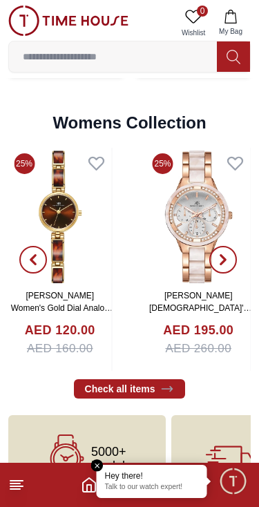
scroll to position [2891, 0]
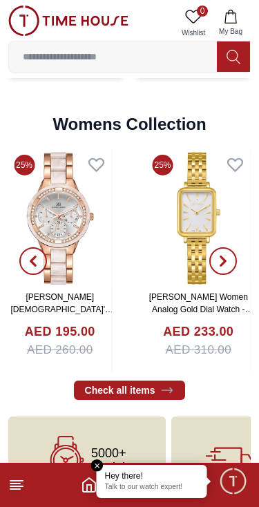
click at [19, 489] on line at bounding box center [15, 489] width 10 height 0
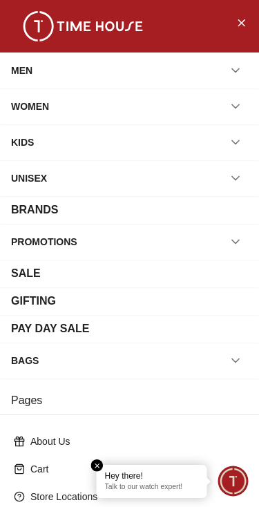
click at [218, 62] on div "MEN" at bounding box center [129, 70] width 237 height 25
click at [233, 70] on icon "button" at bounding box center [236, 71] width 14 height 14
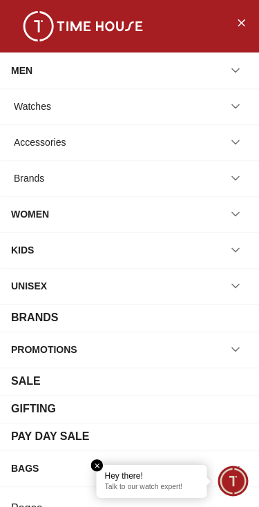
click at [228, 96] on button "button" at bounding box center [235, 106] width 25 height 25
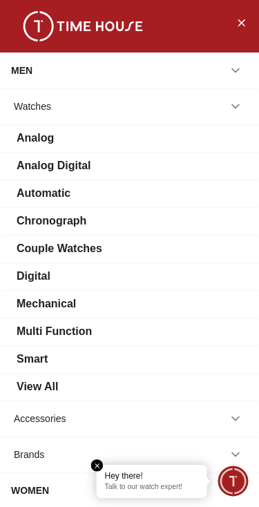
click at [233, 67] on icon "button" at bounding box center [236, 71] width 14 height 14
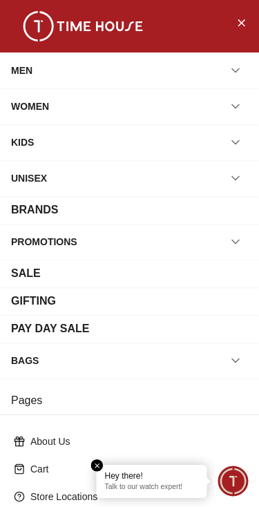
click at [243, 22] on icon "Close Menu" at bounding box center [241, 22] width 11 height 17
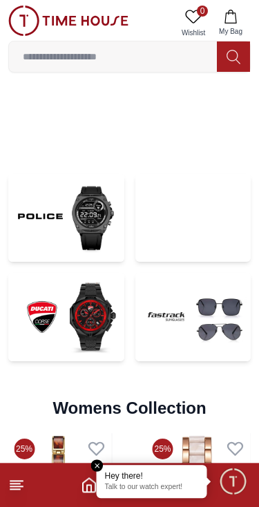
scroll to position [2607, 0]
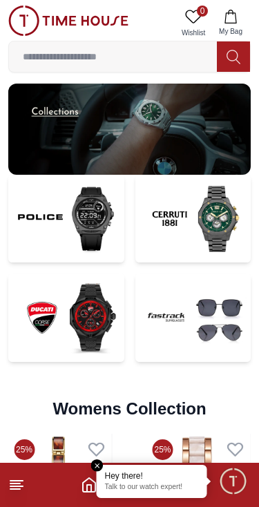
click at [178, 44] on input at bounding box center [113, 57] width 208 height 28
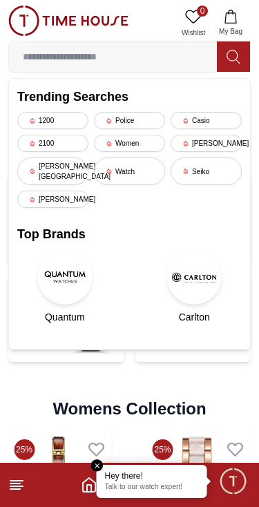
scroll to position [2546, 0]
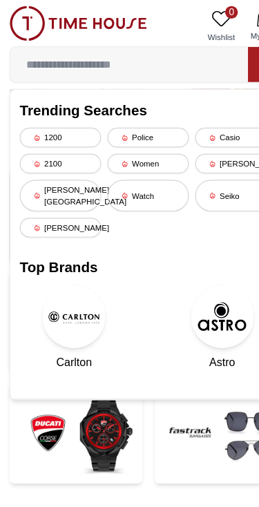
click at [209, 162] on div "Seiko" at bounding box center [206, 172] width 71 height 28
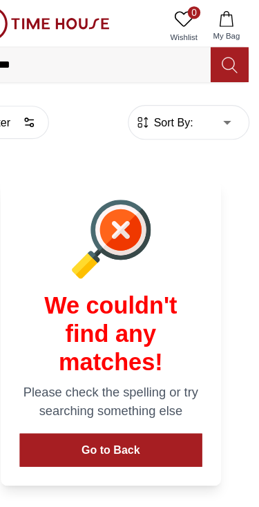
click at [227, 58] on icon at bounding box center [234, 57] width 14 height 16
click at [147, 54] on input "*****" at bounding box center [113, 57] width 208 height 28
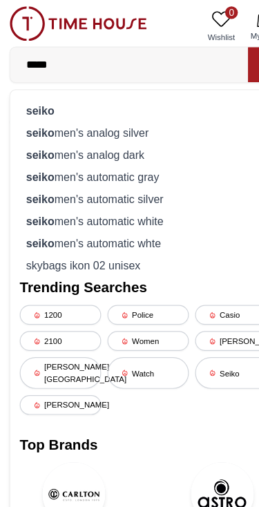
click at [125, 112] on div "seiko men's analog silver" at bounding box center [129, 115] width 225 height 19
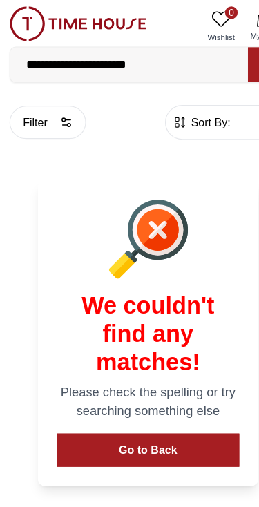
click at [167, 53] on input "**********" at bounding box center [113, 57] width 208 height 28
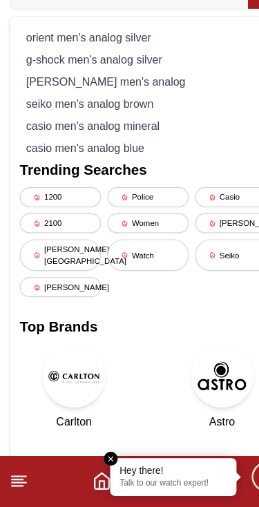
scroll to position [19, 0]
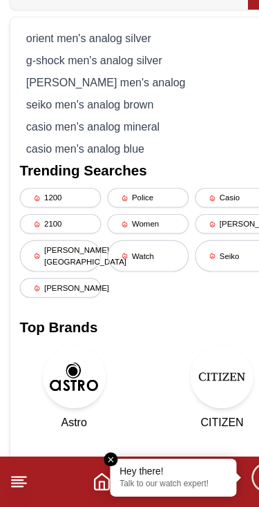
click at [59, 274] on div "[PERSON_NAME][GEOGRAPHIC_DATA]" at bounding box center [52, 288] width 71 height 28
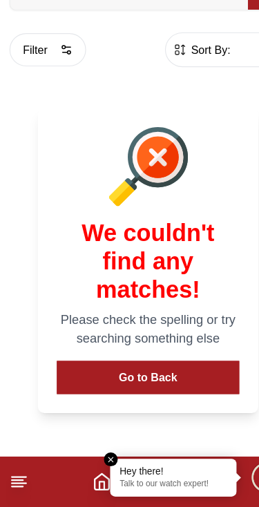
click at [151, 379] on button "Go to Back" at bounding box center [130, 393] width 160 height 29
click at [189, 100] on span "Sort By:" at bounding box center [182, 107] width 37 height 14
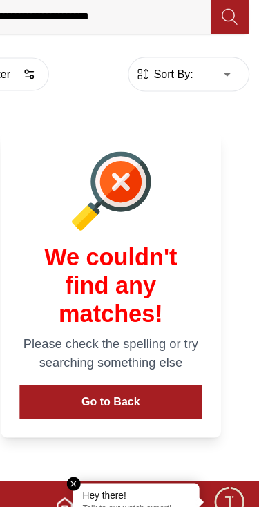
click at [198, 62] on body "**********" at bounding box center [129, 278] width 259 height 556
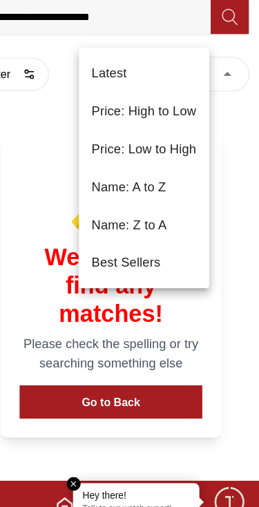
click at [204, 145] on div at bounding box center [129, 253] width 259 height 507
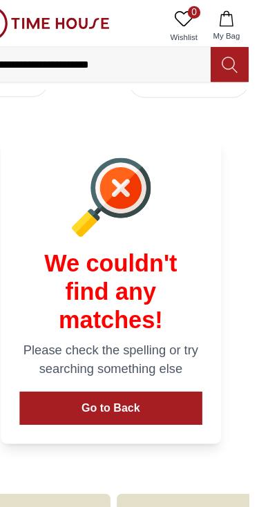
scroll to position [34, 0]
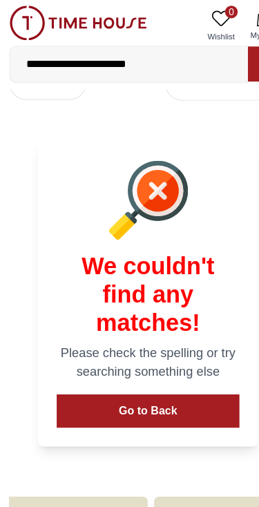
click at [35, 20] on img at bounding box center [68, 21] width 120 height 30
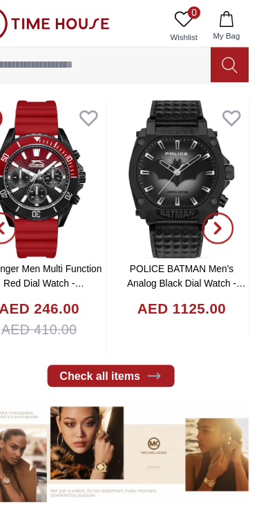
scroll to position [290, 0]
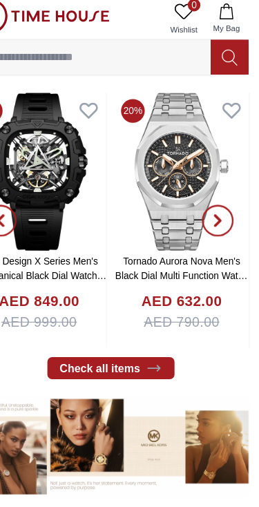
click at [160, 322] on icon at bounding box center [167, 329] width 14 height 14
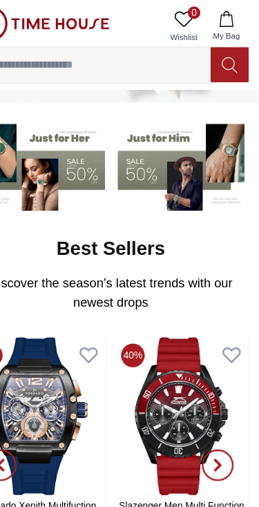
scroll to position [82, 0]
click at [181, 141] on img at bounding box center [193, 144] width 116 height 81
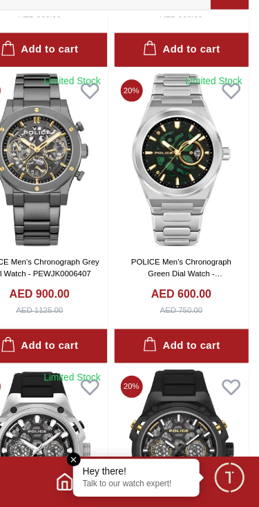
scroll to position [1569, 0]
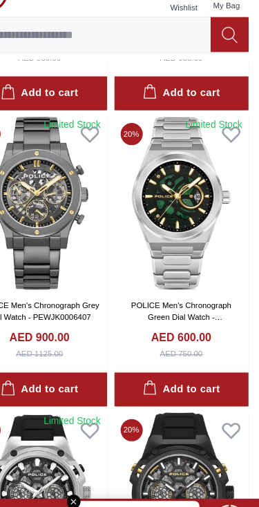
click at [143, 158] on img at bounding box center [192, 204] width 118 height 151
click at [158, 169] on img at bounding box center [192, 204] width 118 height 151
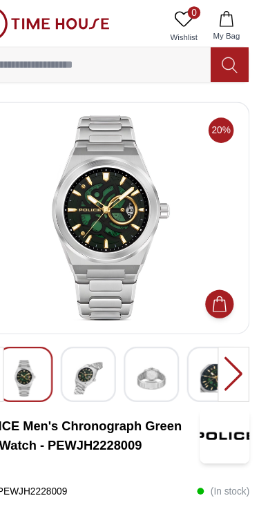
click at [223, 334] on div at bounding box center [237, 327] width 28 height 48
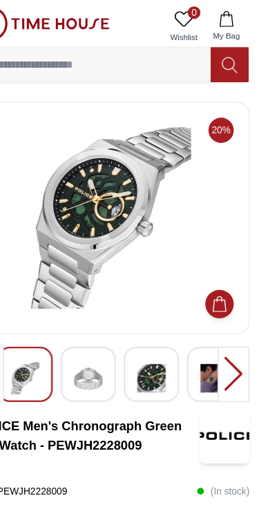
click at [223, 329] on div at bounding box center [237, 327] width 28 height 48
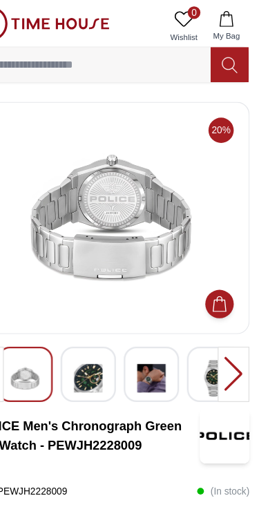
click at [223, 332] on div at bounding box center [237, 327] width 28 height 48
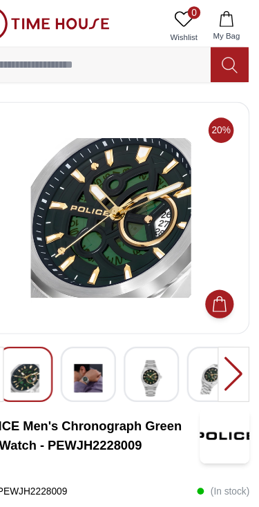
click at [223, 325] on div at bounding box center [237, 327] width 28 height 48
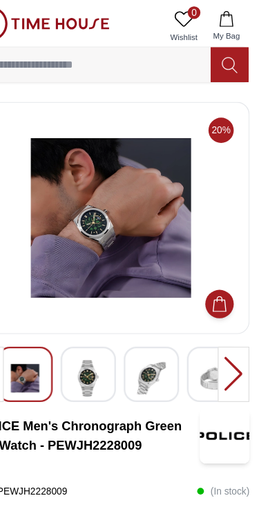
click at [223, 334] on div at bounding box center [237, 327] width 28 height 48
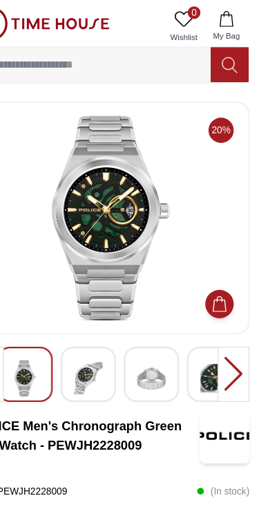
click at [223, 324] on div at bounding box center [237, 327] width 28 height 48
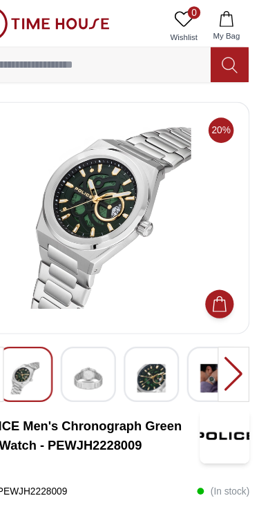
click at [223, 324] on div at bounding box center [237, 327] width 28 height 48
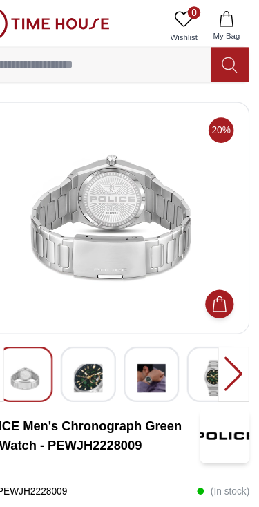
click at [223, 325] on div at bounding box center [237, 327] width 28 height 48
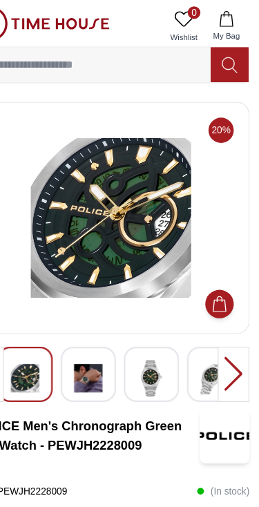
click at [223, 323] on div at bounding box center [237, 327] width 28 height 48
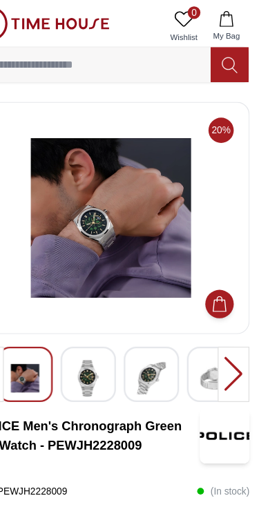
click at [223, 321] on div at bounding box center [237, 327] width 28 height 48
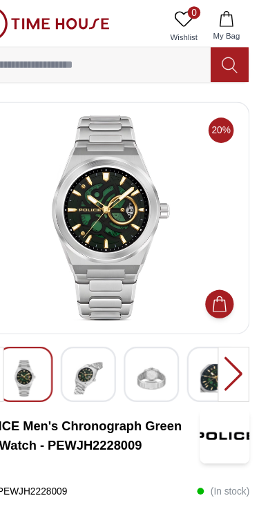
click at [223, 321] on div at bounding box center [237, 327] width 28 height 48
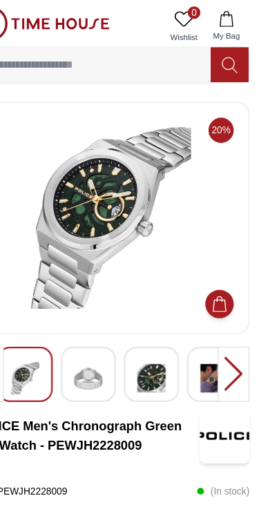
click at [223, 325] on div at bounding box center [237, 327] width 28 height 48
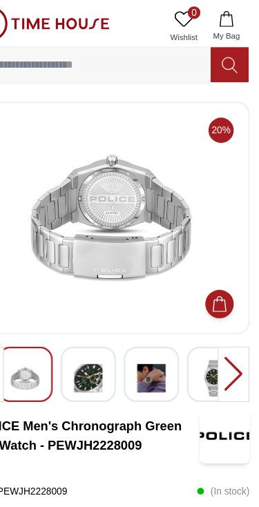
click at [223, 324] on div at bounding box center [237, 327] width 28 height 48
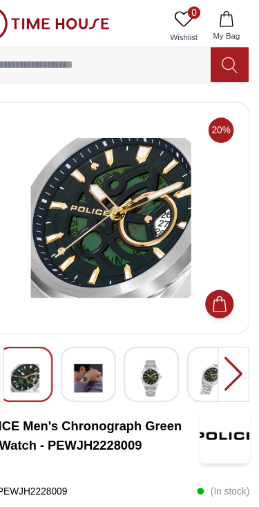
click at [223, 325] on div at bounding box center [237, 327] width 28 height 48
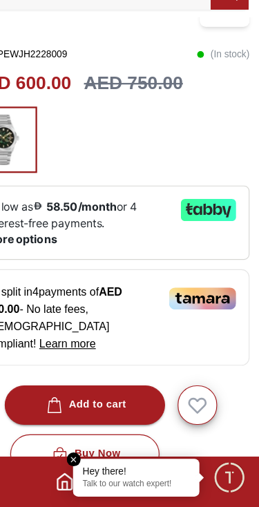
scroll to position [318, 0]
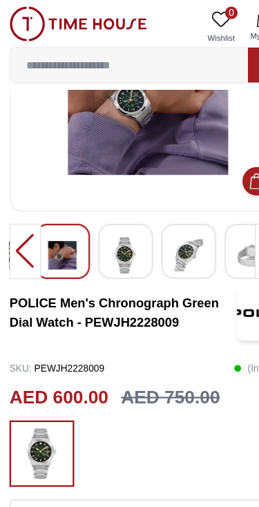
click at [106, 217] on img at bounding box center [109, 223] width 25 height 32
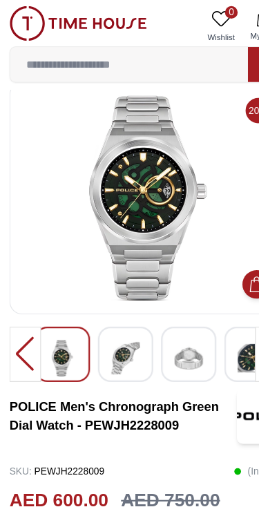
scroll to position [14, 0]
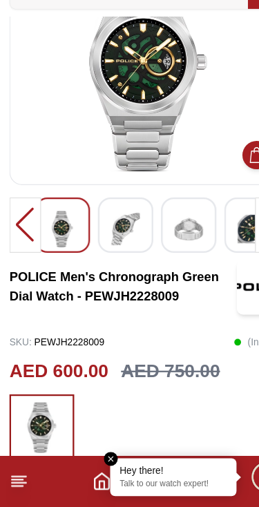
click at [155, 249] on img at bounding box center [165, 265] width 25 height 32
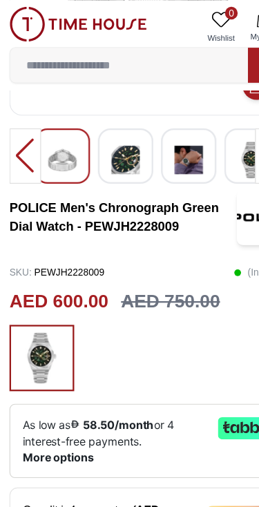
scroll to position [0, 0]
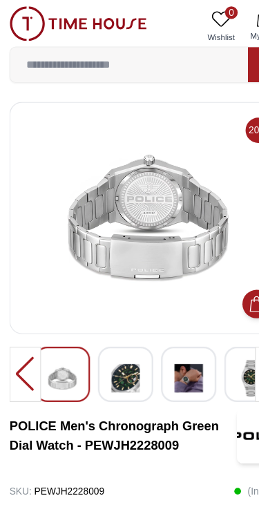
click at [18, 334] on div at bounding box center [22, 327] width 28 height 48
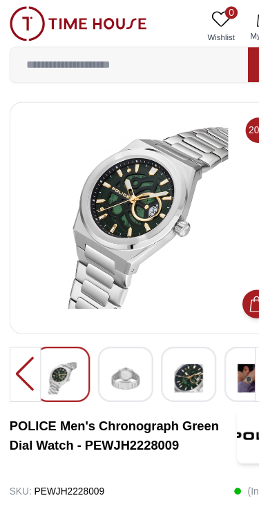
click at [15, 339] on div at bounding box center [22, 327] width 28 height 48
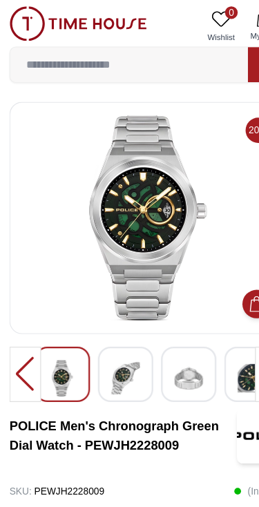
click at [29, 324] on div at bounding box center [22, 327] width 28 height 48
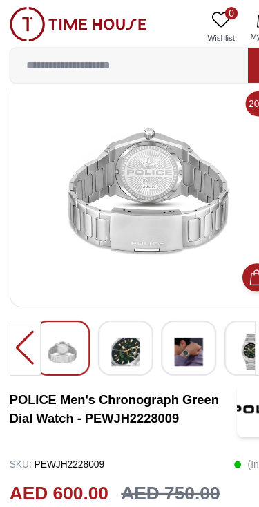
scroll to position [23, 0]
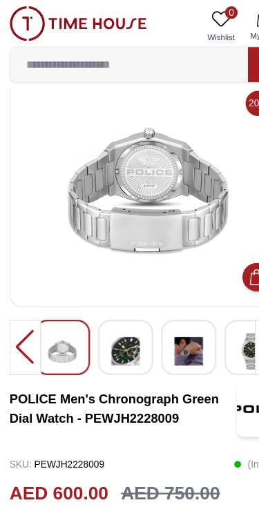
click at [115, 34] on img at bounding box center [68, 21] width 120 height 30
click at [27, 32] on img at bounding box center [68, 21] width 120 height 30
click at [35, 15] on img at bounding box center [68, 21] width 120 height 30
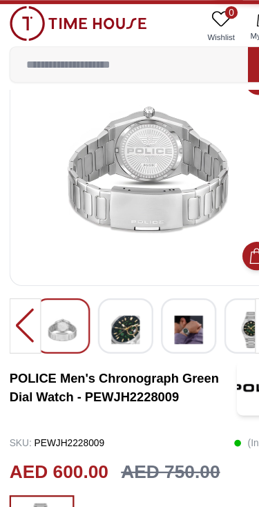
scroll to position [0, 0]
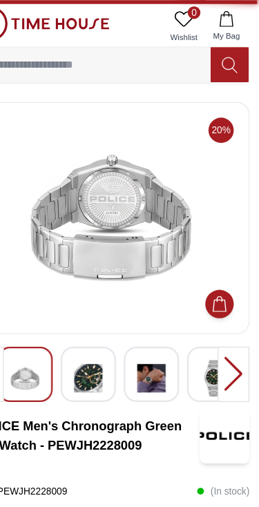
click at [212, 263] on button "Add to Cart" at bounding box center [224, 266] width 25 height 25
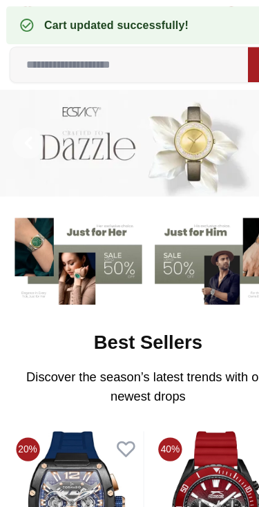
click at [66, 53] on input at bounding box center [113, 57] width 208 height 28
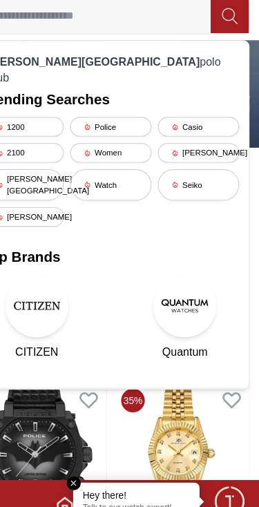
click at [171, 168] on div "[PERSON_NAME]" at bounding box center [206, 176] width 71 height 17
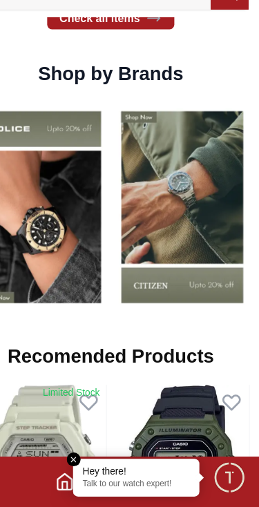
scroll to position [990, 0]
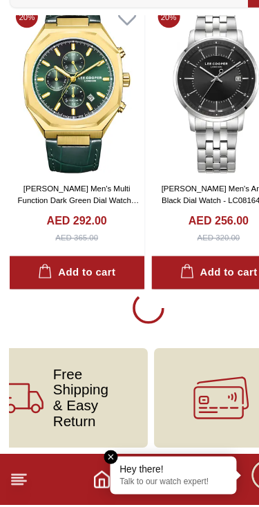
scroll to position [2407, 0]
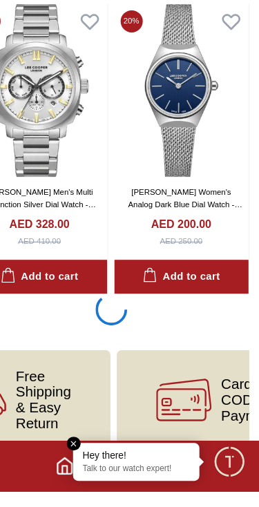
scroll to position [10168, 0]
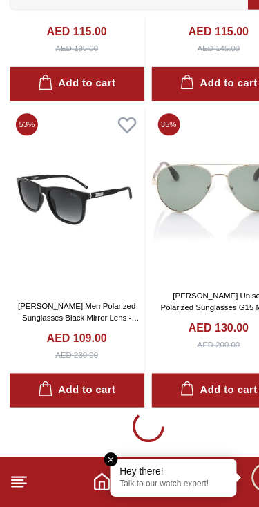
scroll to position [18044, 0]
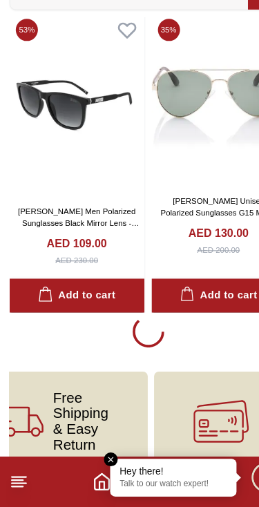
scroll to position [18114, 0]
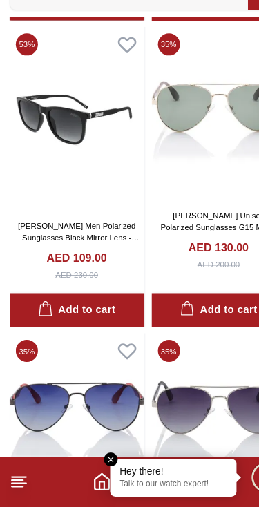
click at [53, 87] on img at bounding box center [67, 167] width 118 height 161
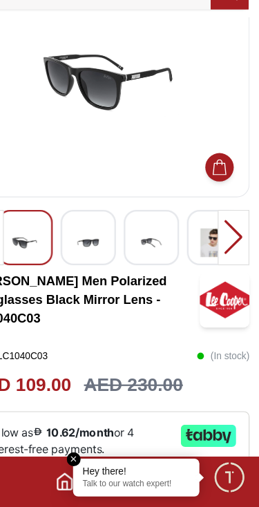
click at [97, 259] on img at bounding box center [109, 276] width 25 height 34
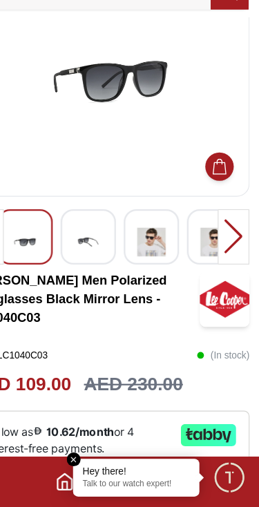
click at [97, 258] on img at bounding box center [109, 275] width 25 height 34
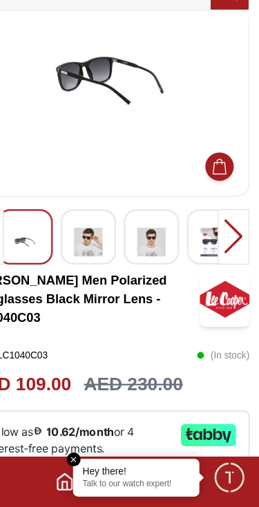
click at [86, 247] on div at bounding box center [110, 271] width 48 height 48
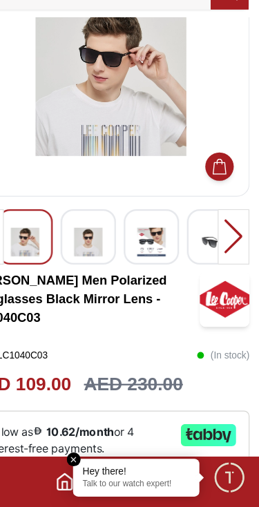
click at [153, 258] on img at bounding box center [165, 275] width 25 height 34
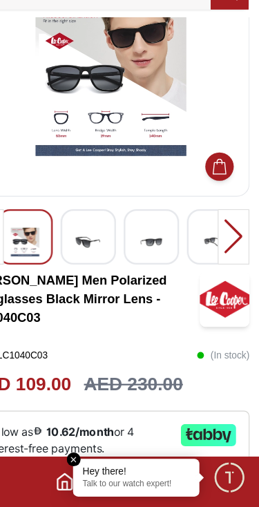
click at [153, 258] on img at bounding box center [165, 275] width 25 height 34
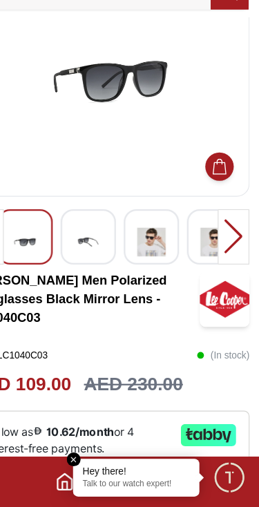
click at [153, 258] on img at bounding box center [165, 275] width 25 height 34
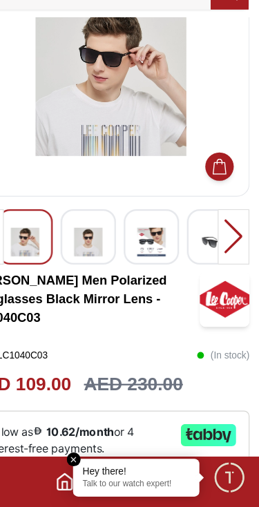
click at [153, 258] on img at bounding box center [165, 275] width 25 height 34
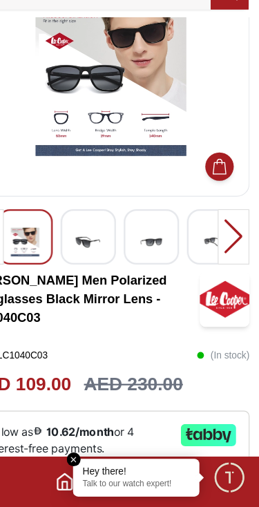
click at [196, 247] on div at bounding box center [220, 271] width 48 height 48
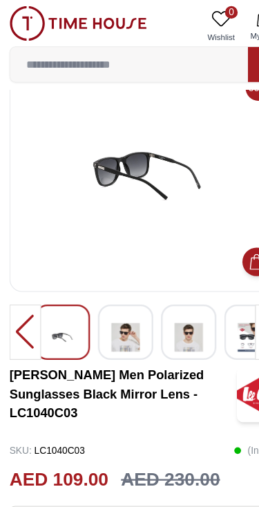
scroll to position [0, 0]
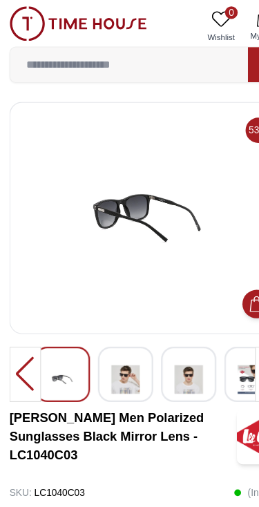
click at [23, 319] on div at bounding box center [22, 327] width 28 height 48
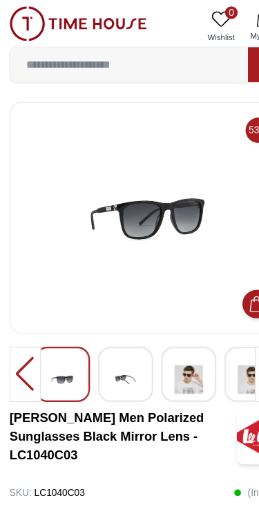
click at [17, 334] on div at bounding box center [22, 327] width 28 height 48
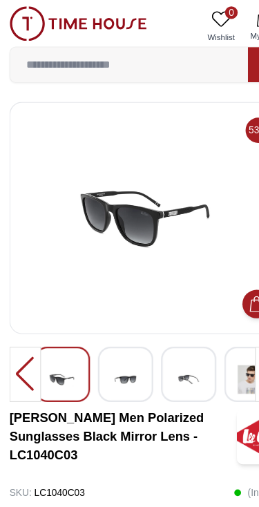
click at [19, 334] on div at bounding box center [22, 327] width 28 height 48
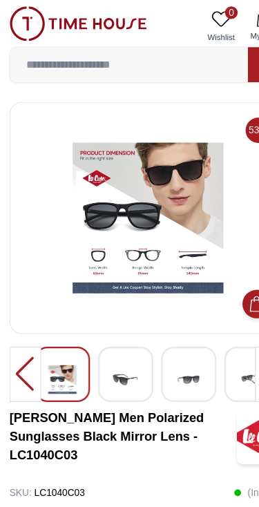
click at [14, 330] on div at bounding box center [22, 327] width 28 height 48
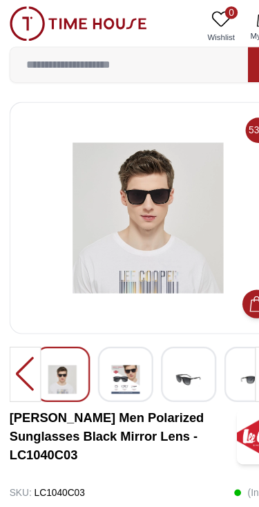
click at [19, 325] on div at bounding box center [22, 327] width 28 height 48
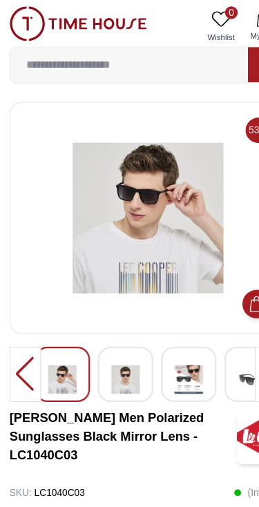
click at [20, 323] on div at bounding box center [22, 327] width 28 height 48
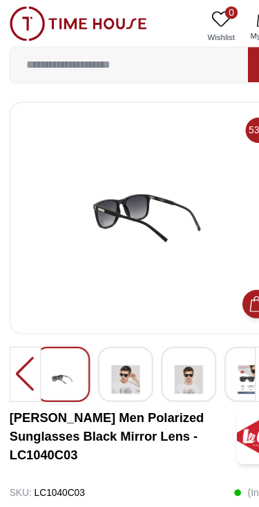
click at [15, 319] on div at bounding box center [22, 327] width 28 height 48
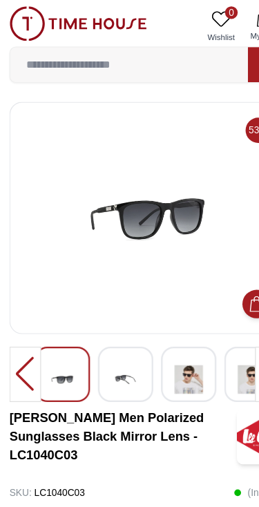
click at [13, 328] on div at bounding box center [22, 327] width 28 height 48
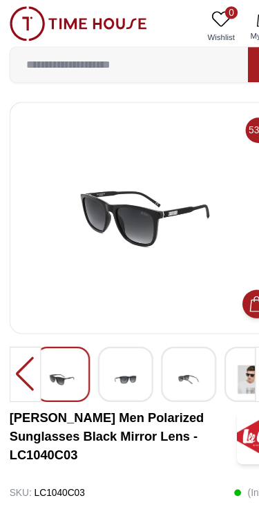
click at [17, 323] on div at bounding box center [22, 327] width 28 height 48
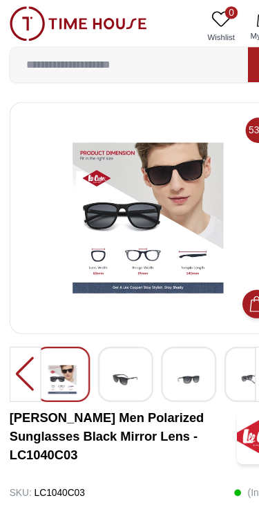
click at [19, 324] on div at bounding box center [22, 327] width 28 height 48
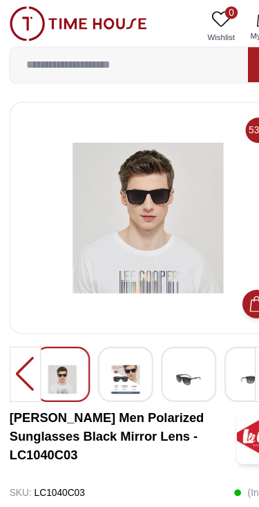
click at [25, 321] on div at bounding box center [22, 327] width 28 height 48
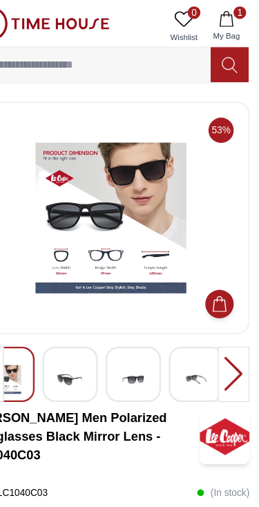
click at [211, 23] on button "1 My Bag" at bounding box center [231, 23] width 40 height 35
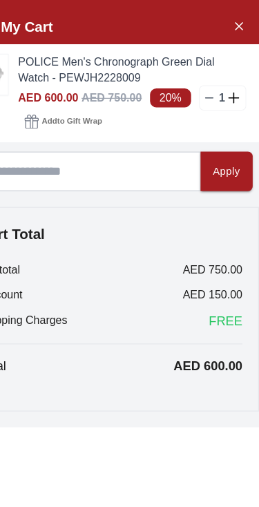
click at [236, 20] on icon "Close Account" at bounding box center [241, 22] width 11 height 17
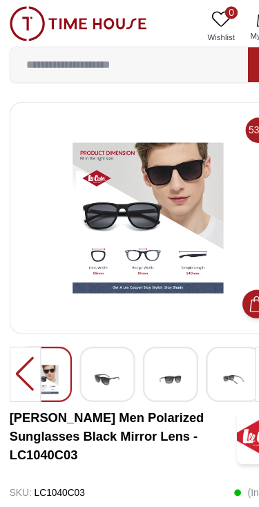
click at [135, 55] on input at bounding box center [113, 57] width 208 height 28
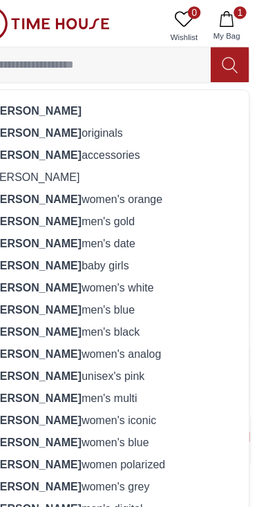
click at [55, 31] on img at bounding box center [68, 21] width 120 height 30
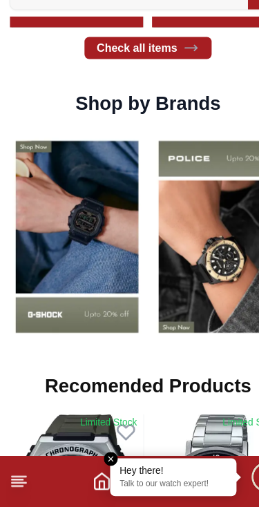
scroll to position [963, 0]
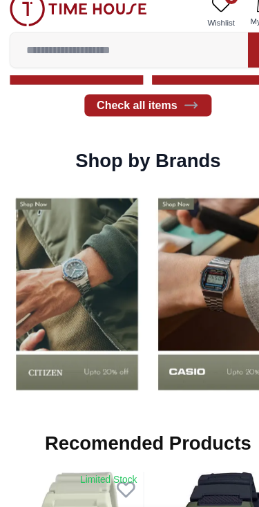
click at [91, 272] on img at bounding box center [67, 270] width 118 height 184
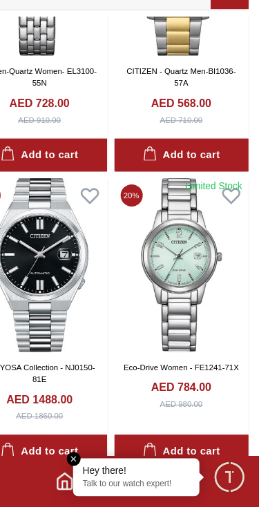
scroll to position [2568, 0]
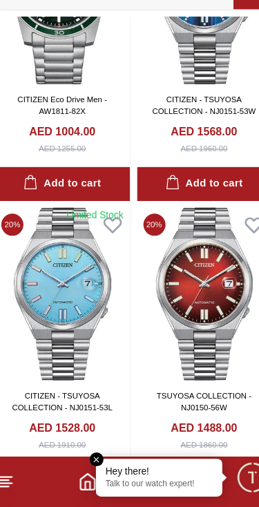
scroll to position [4843, 0]
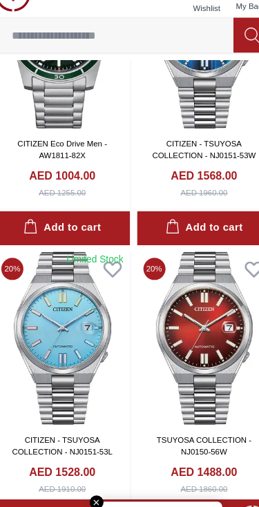
click at [104, 255] on icon at bounding box center [111, 261] width 15 height 12
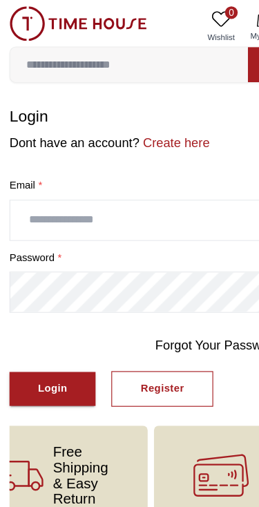
click at [103, 191] on input "text" at bounding box center [129, 193] width 241 height 35
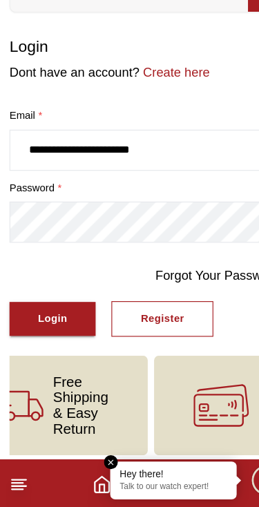
type input "**********"
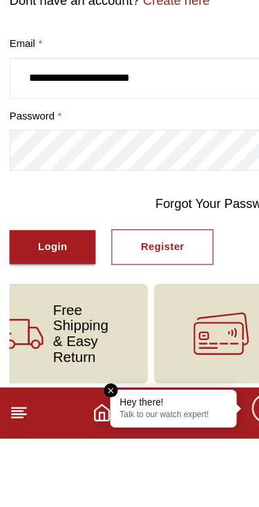
click at [65, 325] on button "Login" at bounding box center [45, 340] width 75 height 30
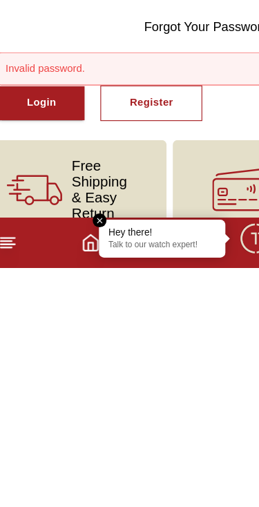
scroll to position [0, 183]
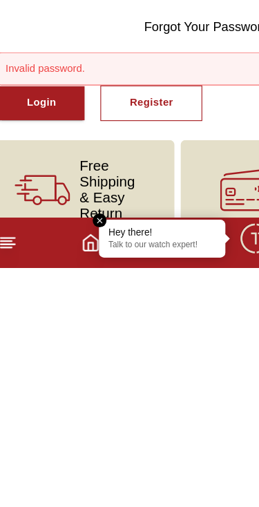
click at [136, 355] on div "Register" at bounding box center [142, 363] width 38 height 16
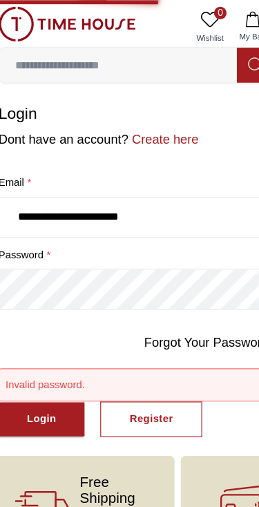
scroll to position [1, 0]
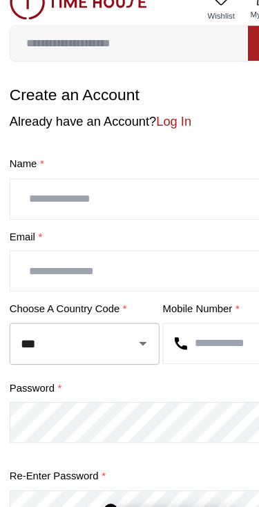
click at [108, 176] on input "text" at bounding box center [129, 193] width 241 height 35
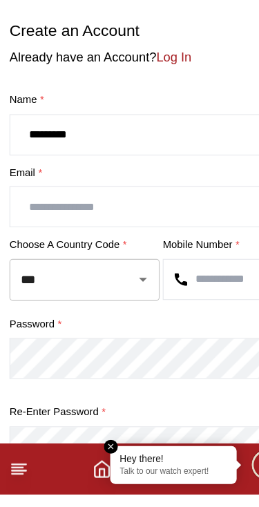
type input "********"
click at [121, 238] on input "text" at bounding box center [129, 255] width 241 height 35
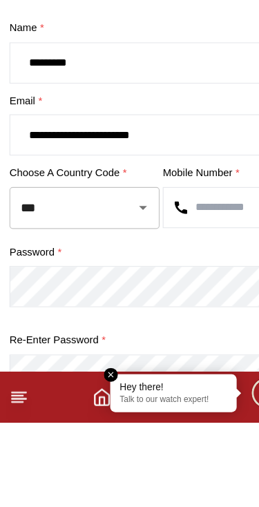
type input "**********"
click at [198, 302] on input "text" at bounding box center [196, 319] width 107 height 35
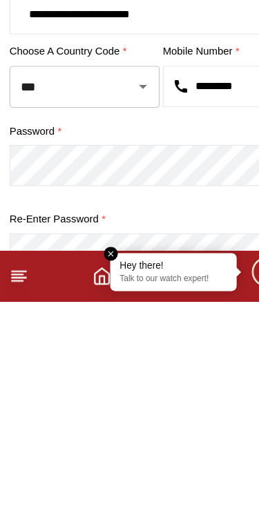
type input "*********"
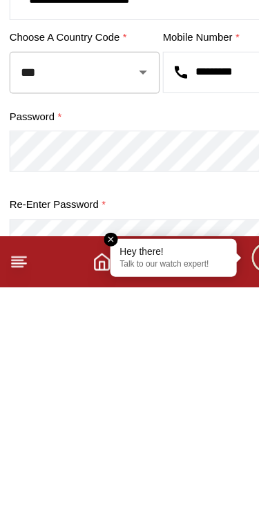
scroll to position [10, 0]
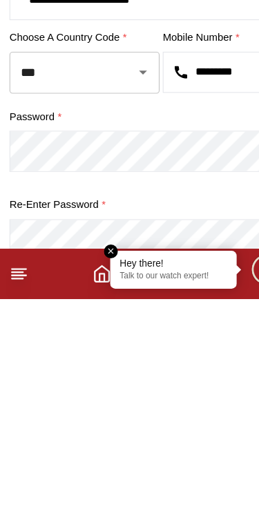
click at [98, 418] on label "Re-enter Password *" at bounding box center [129, 425] width 243 height 14
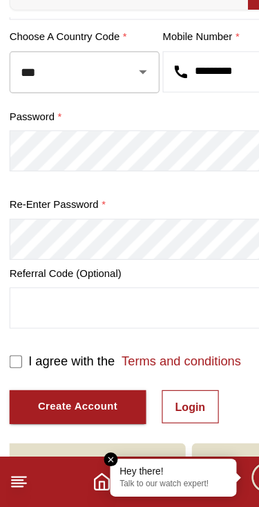
scroll to position [192, 0]
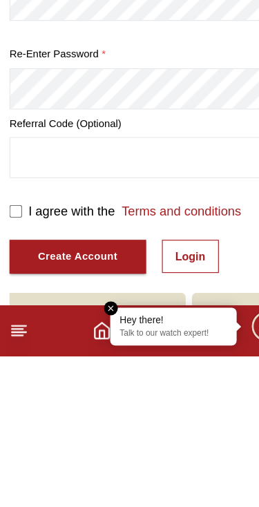
click at [23, 372] on div "I agree with the Terms and conditions" at bounding box center [129, 380] width 243 height 17
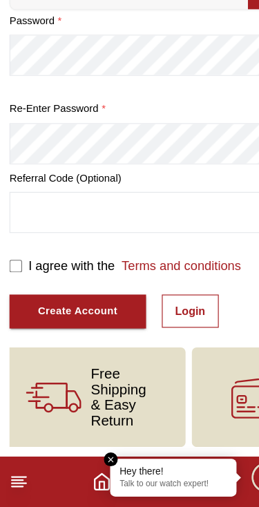
click at [87, 328] on div "Create Account" at bounding box center [68, 336] width 70 height 16
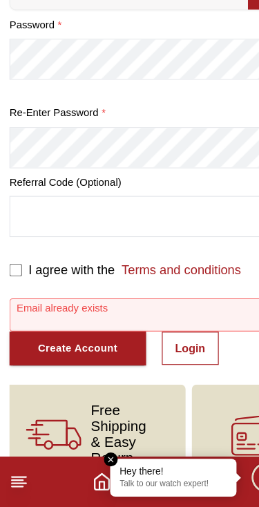
scroll to position [294, 0]
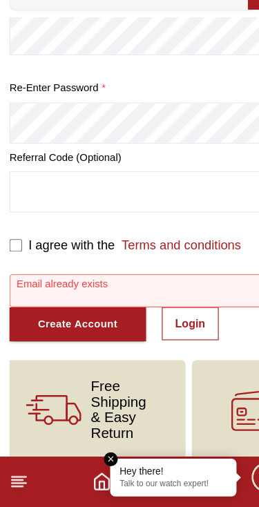
click at [172, 332] on link "Login" at bounding box center [167, 346] width 50 height 29
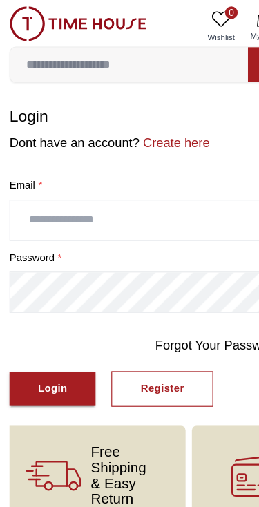
click at [175, 300] on link "Forgot Your Password?" at bounding box center [193, 302] width 115 height 17
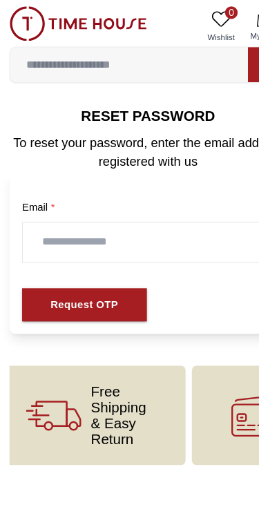
click at [155, 211] on input "text" at bounding box center [129, 212] width 219 height 35
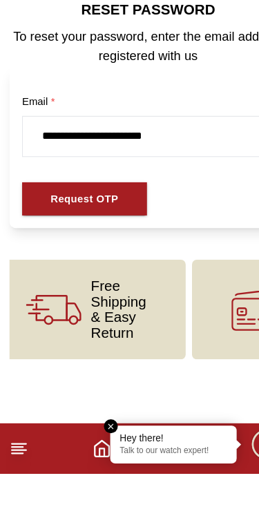
type input "**********"
click at [86, 259] on div "Request OTP" at bounding box center [73, 267] width 59 height 16
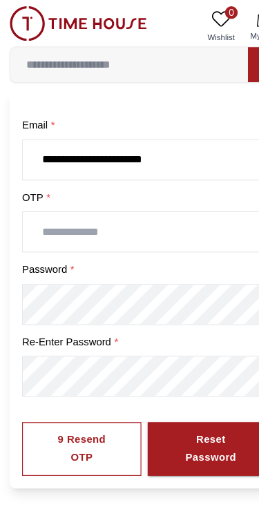
scroll to position [66, 0]
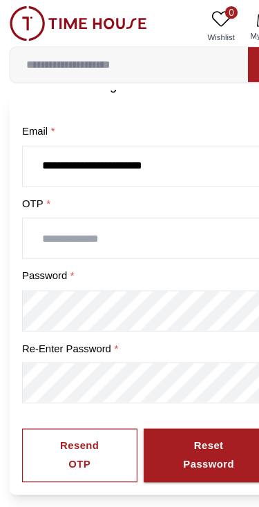
click at [149, 207] on input "text" at bounding box center [129, 208] width 219 height 35
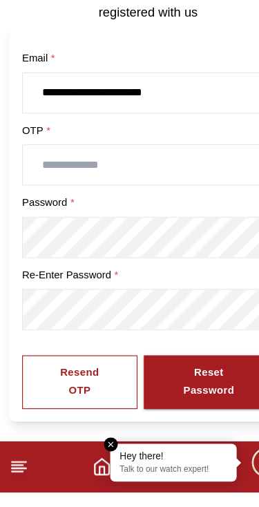
scroll to position [68, 0]
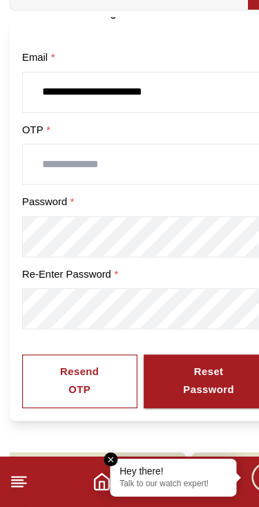
click at [86, 381] on div "Resend OTP" at bounding box center [70, 397] width 50 height 32
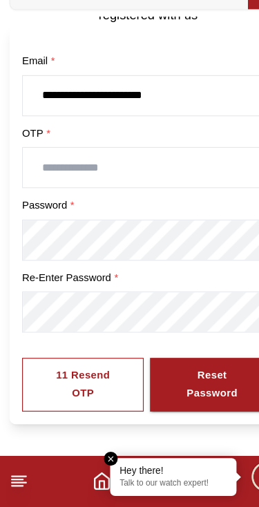
scroll to position [69, 0]
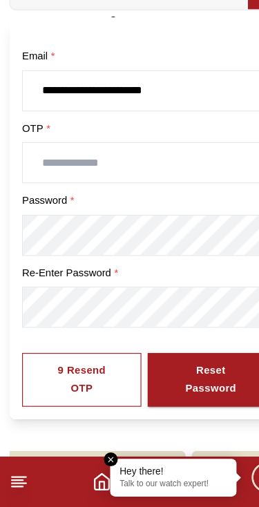
click at [142, 189] on input "text" at bounding box center [129, 206] width 219 height 35
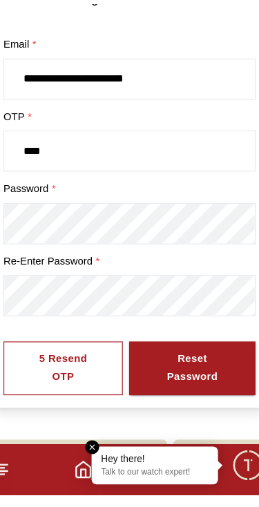
type input "****"
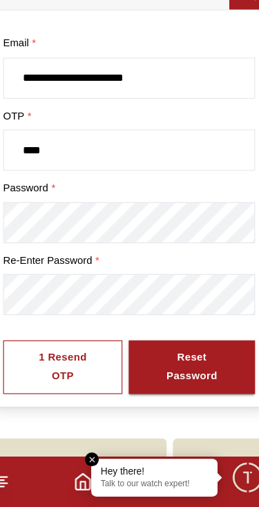
scroll to position [79, 0]
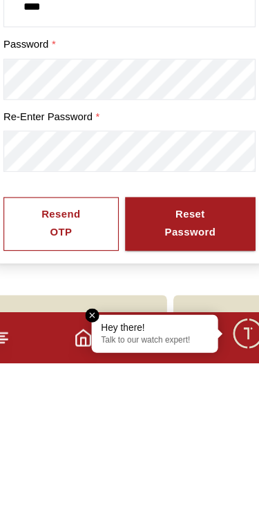
click at [175, 370] on div "Reset Password" at bounding box center [183, 386] width 64 height 32
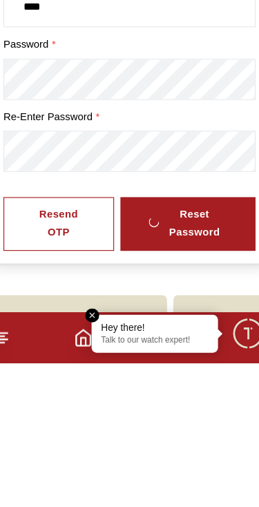
scroll to position [160, 0]
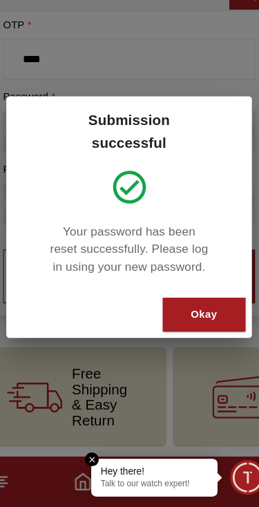
click at [186, 331] on div "Okay" at bounding box center [195, 339] width 23 height 16
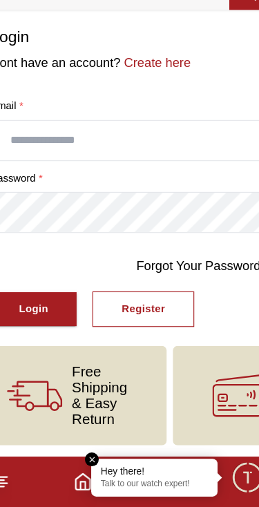
click at [43, 319] on button "Login" at bounding box center [45, 334] width 75 height 30
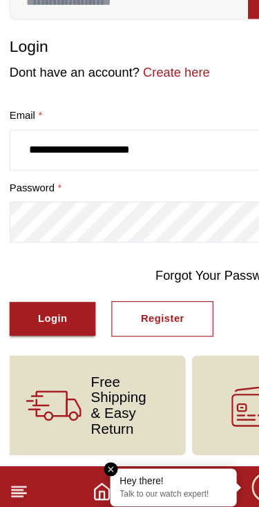
type input "**********"
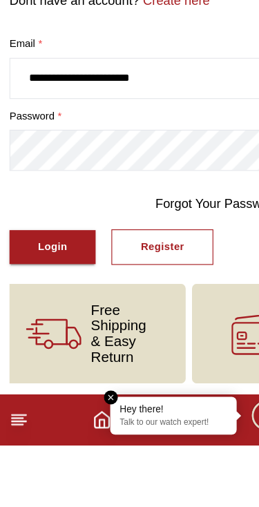
click at [57, 326] on div "Login" at bounding box center [46, 334] width 26 height 16
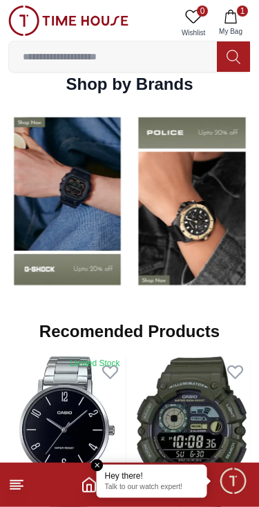
scroll to position [1041, 0]
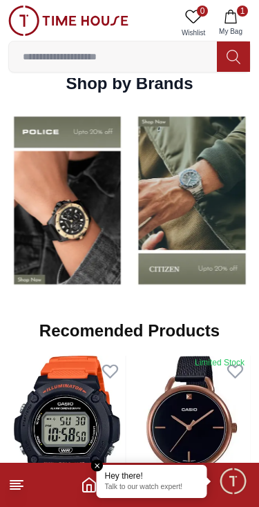
click at [177, 178] on img at bounding box center [192, 200] width 118 height 184
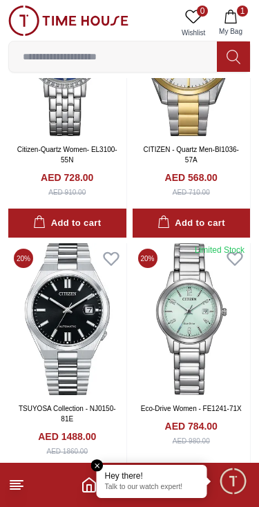
scroll to position [2544, 0]
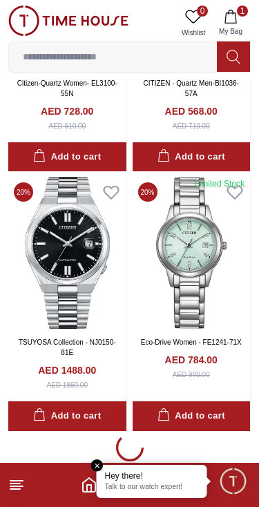
scroll to position [2613, 0]
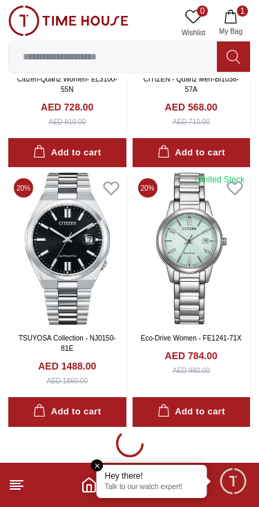
click at [106, 182] on icon at bounding box center [111, 188] width 15 height 12
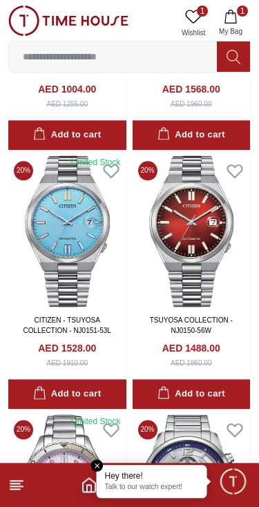
scroll to position [4948, 0]
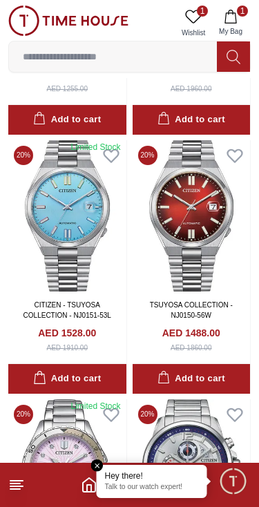
click at [226, 146] on icon at bounding box center [234, 155] width 19 height 19
click at [103, 146] on icon at bounding box center [111, 155] width 19 height 19
click at [111, 146] on icon at bounding box center [111, 155] width 19 height 19
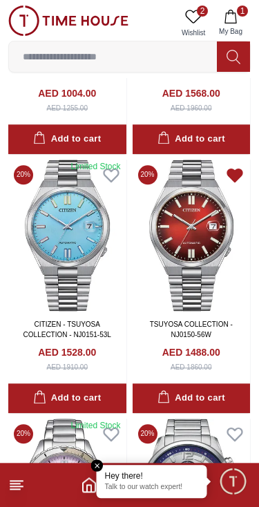
scroll to position [4930, 0]
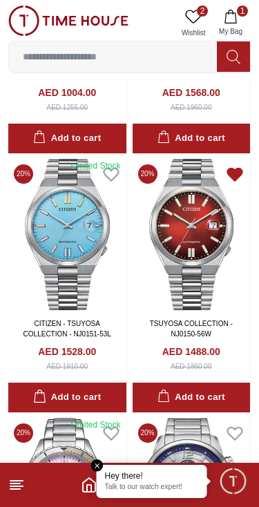
click at [114, 168] on icon at bounding box center [111, 174] width 15 height 12
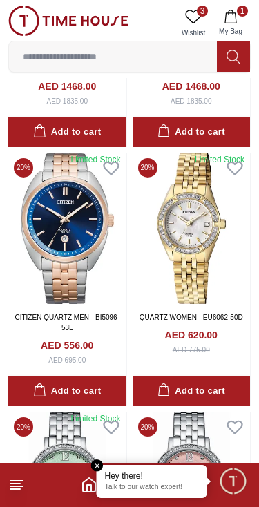
scroll to position [5714, 0]
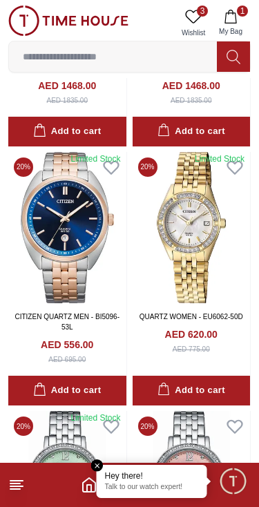
click at [111, 162] on icon at bounding box center [111, 168] width 15 height 12
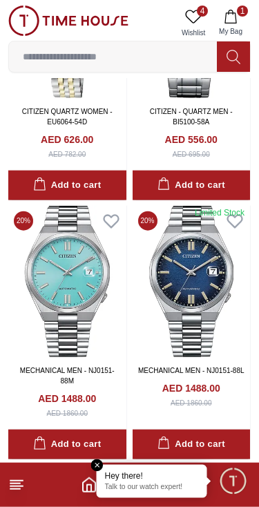
scroll to position [7737, 0]
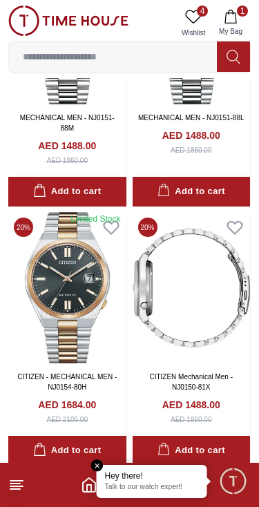
scroll to position [7988, 0]
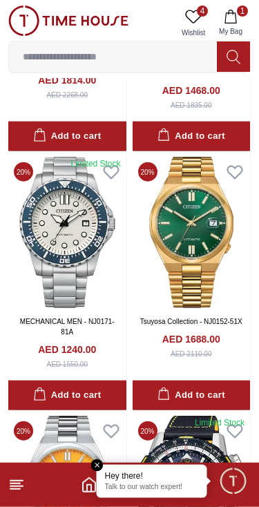
scroll to position [10595, 0]
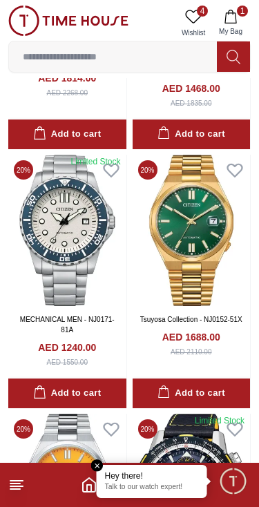
click at [229, 164] on icon at bounding box center [234, 170] width 15 height 12
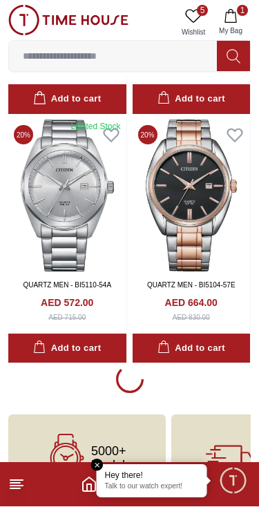
scroll to position [12908, 0]
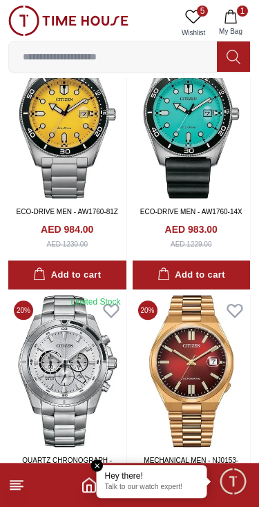
scroll to position [17057, 0]
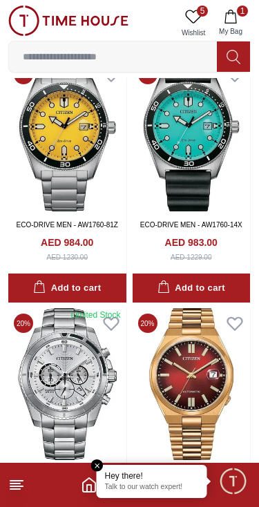
click at [239, 318] on icon at bounding box center [234, 324] width 15 height 12
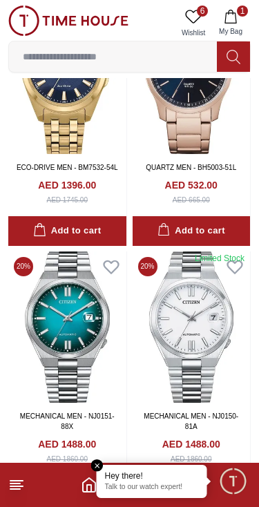
scroll to position [17882, 0]
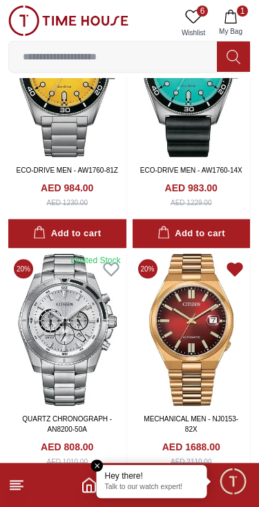
scroll to position [17111, 0]
click at [176, 257] on img at bounding box center [192, 329] width 118 height 151
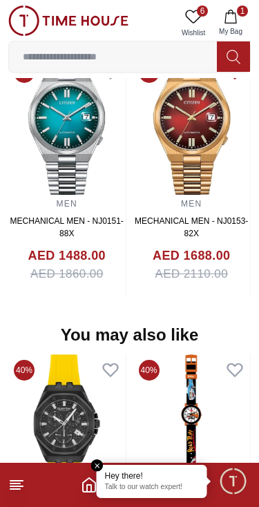
scroll to position [1256, 0]
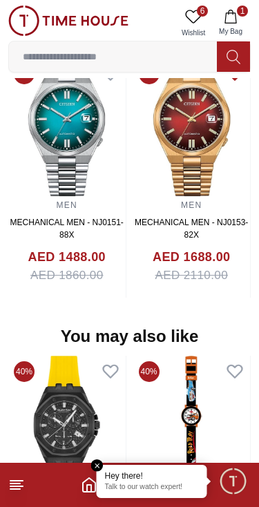
click at [72, 113] on img at bounding box center [66, 127] width 117 height 138
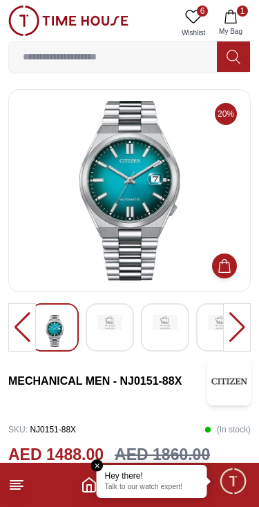
click at [234, 323] on div at bounding box center [237, 327] width 28 height 48
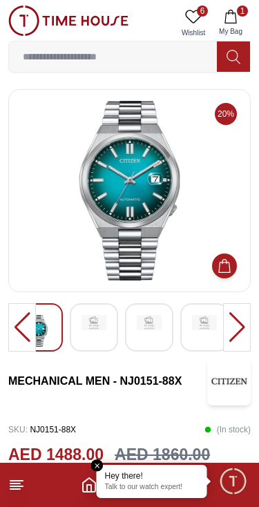
click at [236, 321] on div at bounding box center [237, 327] width 28 height 48
click at [234, 326] on div at bounding box center [237, 327] width 28 height 48
click at [240, 327] on div at bounding box center [237, 327] width 28 height 48
click at [26, 336] on div at bounding box center [22, 327] width 28 height 48
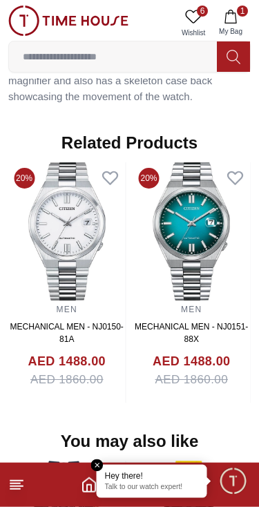
scroll to position [1145, 0]
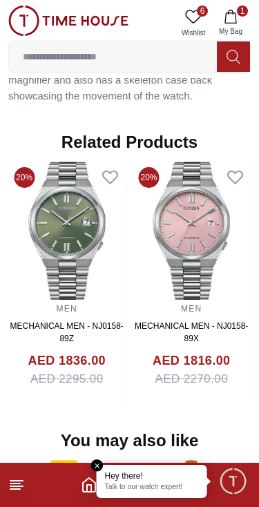
click at [93, 191] on img at bounding box center [66, 231] width 117 height 138
click at [91, 201] on img at bounding box center [66, 231] width 117 height 138
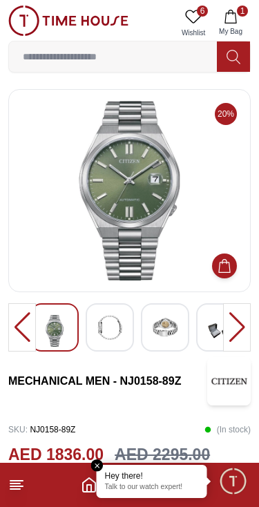
click at [232, 338] on div at bounding box center [237, 327] width 28 height 48
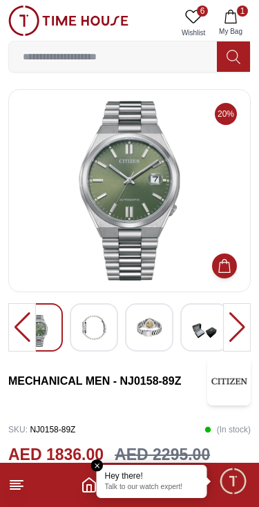
click at [240, 326] on div at bounding box center [237, 327] width 28 height 48
click at [229, 325] on div at bounding box center [237, 327] width 28 height 48
click at [236, 319] on div at bounding box center [237, 327] width 28 height 48
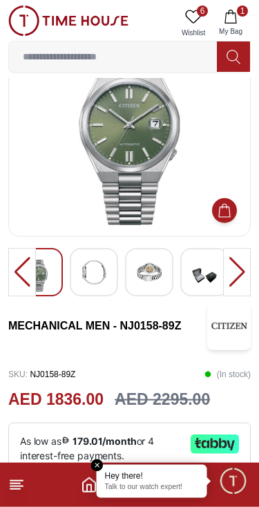
scroll to position [57, 0]
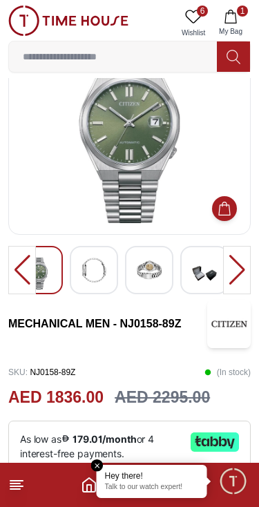
click at [238, 272] on div at bounding box center [237, 270] width 28 height 48
click at [240, 265] on div at bounding box center [237, 270] width 28 height 48
click at [94, 268] on img at bounding box center [94, 270] width 25 height 25
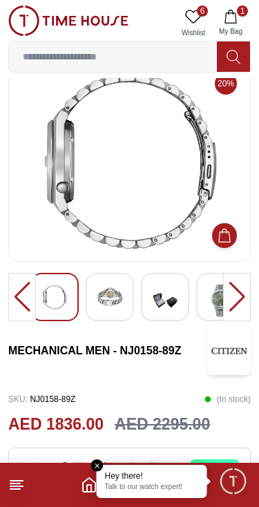
scroll to position [0, 0]
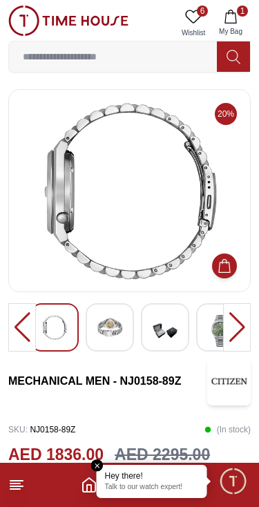
click at [164, 323] on img at bounding box center [165, 331] width 25 height 32
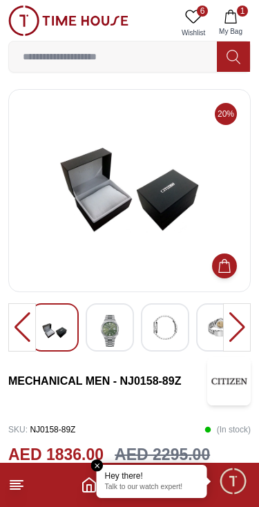
click at [164, 328] on img at bounding box center [165, 327] width 25 height 25
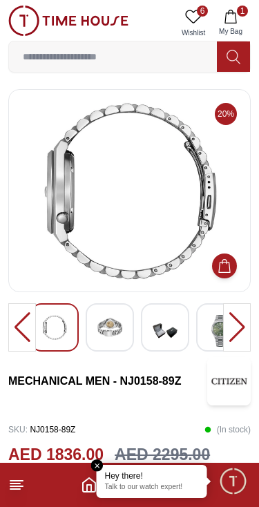
click at [244, 328] on div at bounding box center [237, 327] width 28 height 48
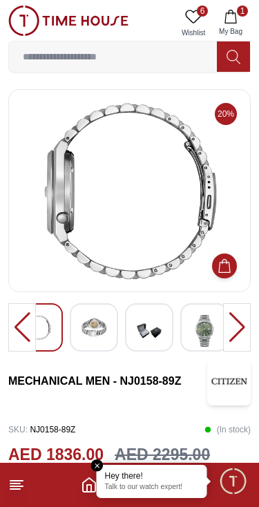
click at [231, 323] on div at bounding box center [237, 327] width 28 height 48
click at [231, 325] on div at bounding box center [237, 327] width 28 height 48
click at [208, 326] on img at bounding box center [204, 331] width 25 height 32
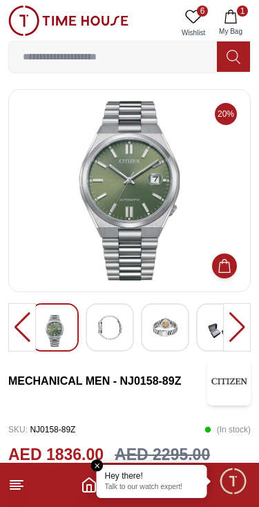
click at [244, 320] on div at bounding box center [237, 327] width 28 height 48
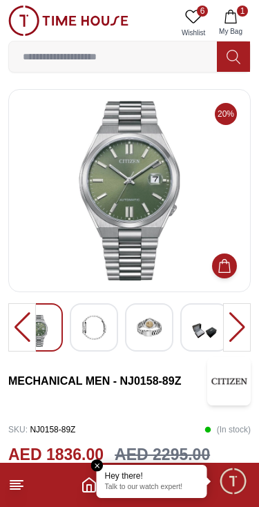
click at [237, 329] on div at bounding box center [237, 327] width 28 height 48
click at [241, 324] on div at bounding box center [237, 327] width 28 height 48
click at [238, 330] on div at bounding box center [237, 327] width 28 height 48
click at [155, 325] on img at bounding box center [149, 327] width 25 height 25
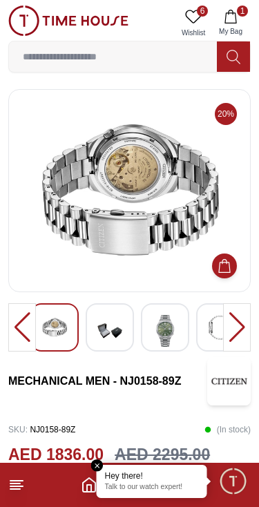
click at [182, 255] on img at bounding box center [129, 191] width 219 height 180
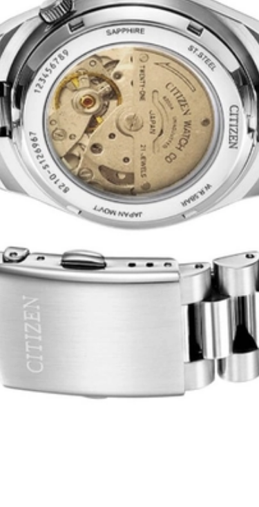
click at [51, 101] on img at bounding box center [129, 191] width 219 height 180
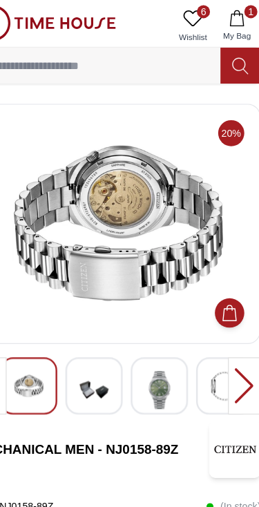
click at [223, 326] on div at bounding box center [237, 327] width 28 height 48
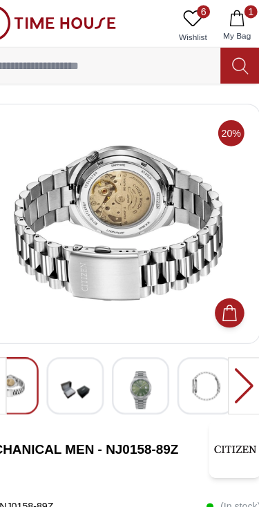
click at [223, 329] on div at bounding box center [237, 327] width 28 height 48
click at [223, 321] on div at bounding box center [237, 327] width 28 height 48
click at [82, 324] on img at bounding box center [94, 331] width 25 height 32
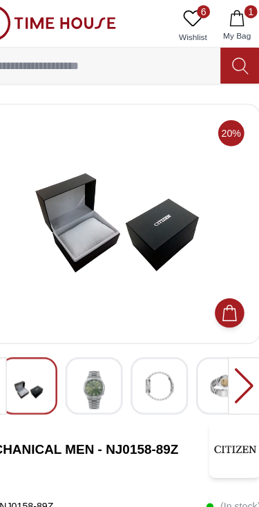
click at [153, 330] on img at bounding box center [165, 327] width 25 height 25
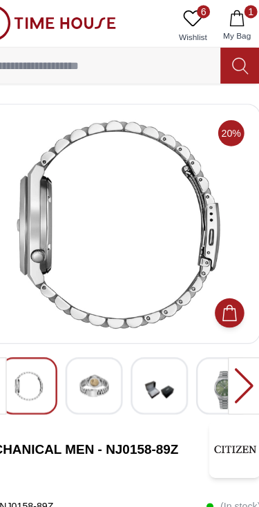
click at [97, 323] on img at bounding box center [109, 327] width 25 height 25
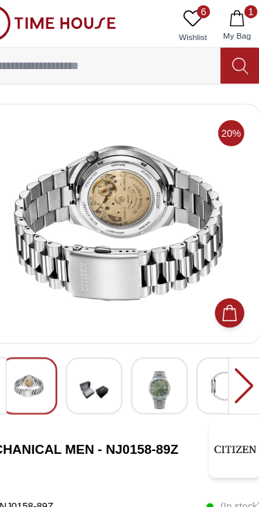
click at [153, 331] on img at bounding box center [165, 331] width 25 height 32
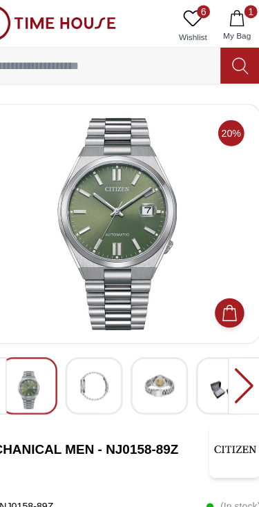
click at [223, 314] on div at bounding box center [237, 327] width 28 height 48
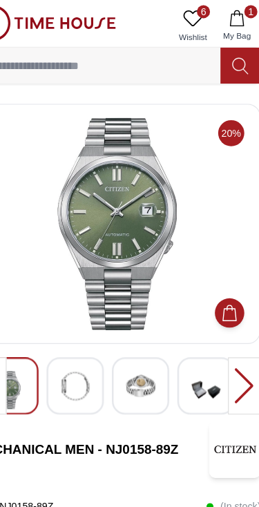
click at [223, 330] on div at bounding box center [237, 327] width 28 height 48
click at [137, 330] on img at bounding box center [149, 327] width 25 height 25
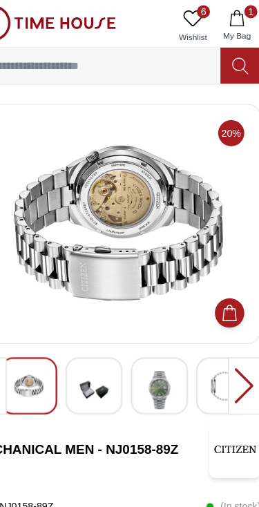
click at [223, 329] on div at bounding box center [237, 327] width 28 height 48
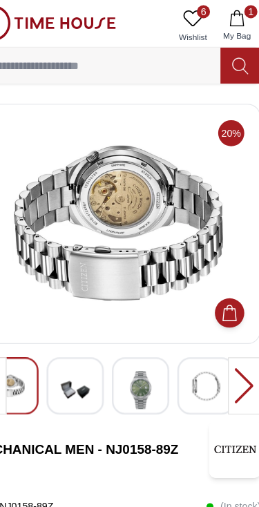
click at [137, 332] on img at bounding box center [149, 331] width 25 height 32
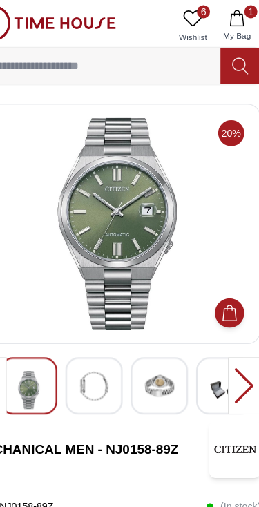
click at [208, 334] on img at bounding box center [220, 331] width 25 height 32
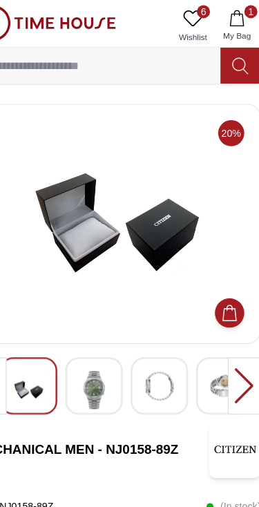
click at [223, 327] on div at bounding box center [237, 327] width 28 height 48
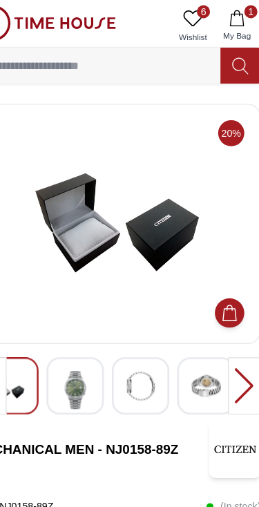
click at [223, 323] on div at bounding box center [237, 327] width 28 height 48
click at [192, 326] on img at bounding box center [204, 327] width 25 height 25
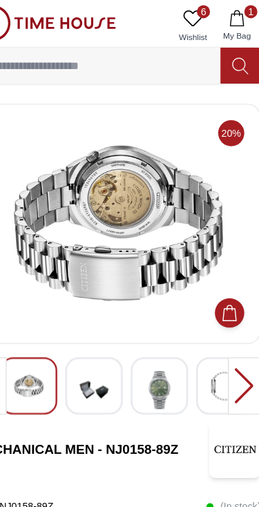
click at [153, 328] on img at bounding box center [165, 331] width 25 height 32
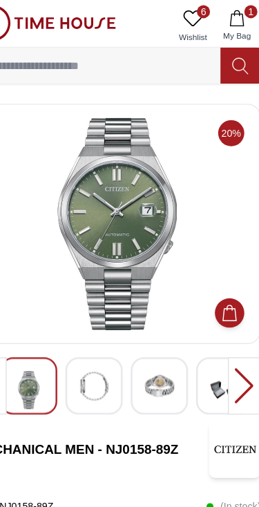
click at [97, 321] on img at bounding box center [109, 327] width 25 height 25
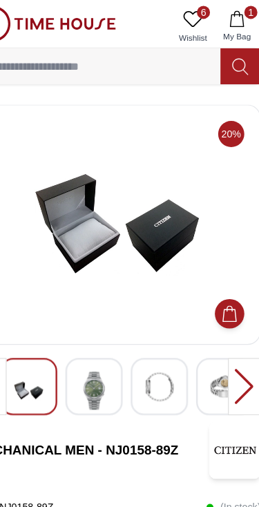
click at [97, 325] on img at bounding box center [109, 331] width 25 height 32
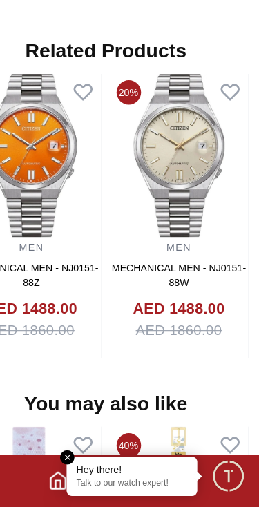
scroll to position [987, 0]
click at [55, 141] on img at bounding box center [66, 210] width 117 height 138
click at [59, 141] on img at bounding box center [66, 210] width 117 height 138
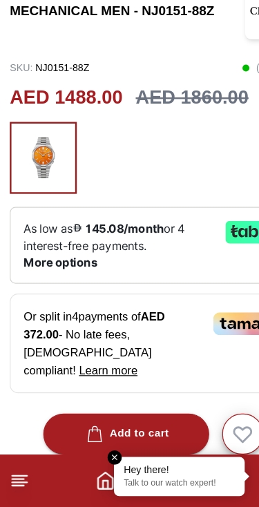
scroll to position [294, 0]
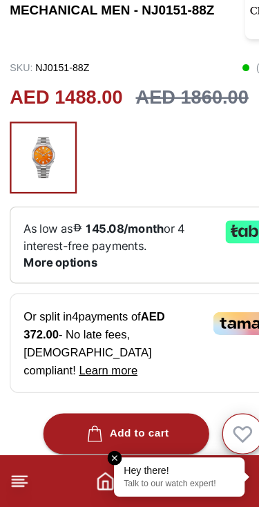
click at [45, 188] on img at bounding box center [36, 211] width 35 height 47
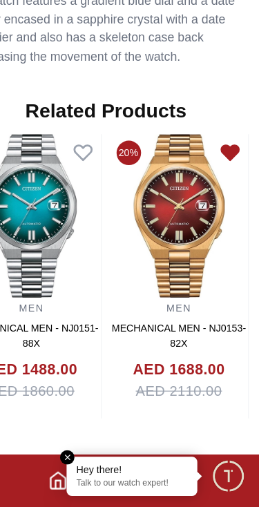
scroll to position [1166, 0]
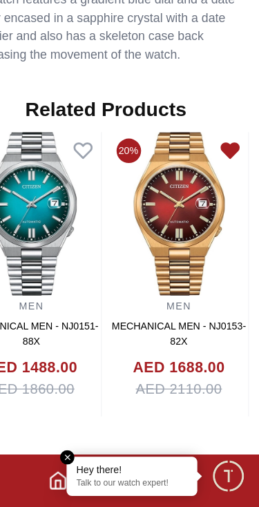
click at [142, 191] on img at bounding box center [191, 260] width 117 height 138
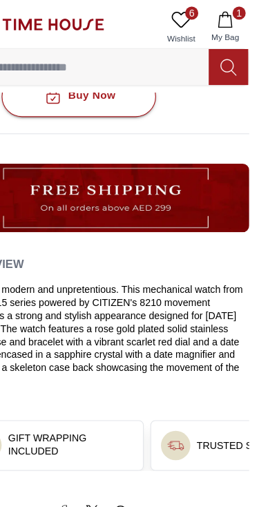
scroll to position [565, 0]
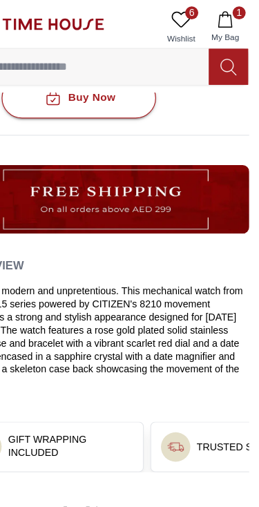
click at [227, 51] on icon at bounding box center [233, 57] width 13 height 14
click at [227, 55] on icon at bounding box center [234, 57] width 14 height 16
click at [115, 69] on input at bounding box center [113, 57] width 208 height 28
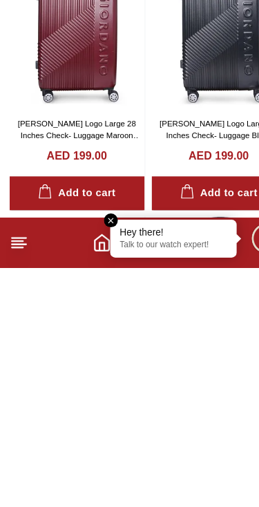
scroll to position [604, 0]
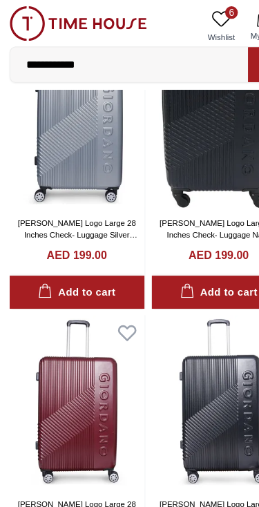
type input "**********"
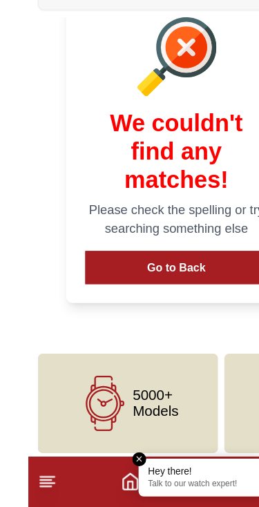
scroll to position [104, 0]
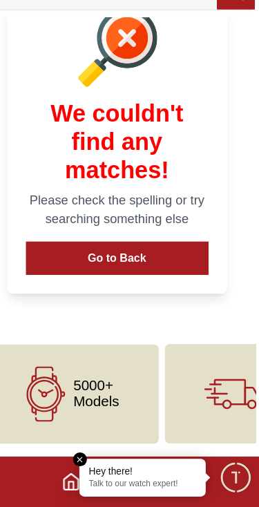
click at [185, 295] on body "**********" at bounding box center [129, 174] width 259 height 556
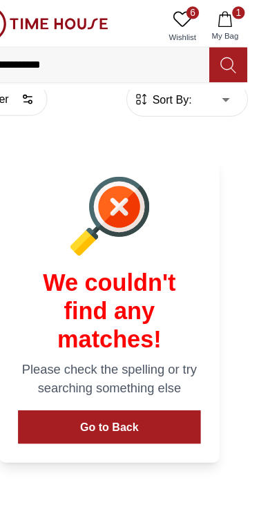
scroll to position [0, 0]
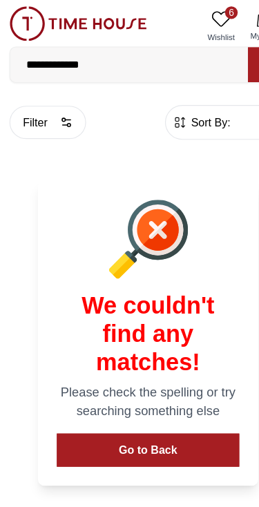
click at [143, 204] on icon at bounding box center [138, 201] width 15 height 15
